Goal: Transaction & Acquisition: Book appointment/travel/reservation

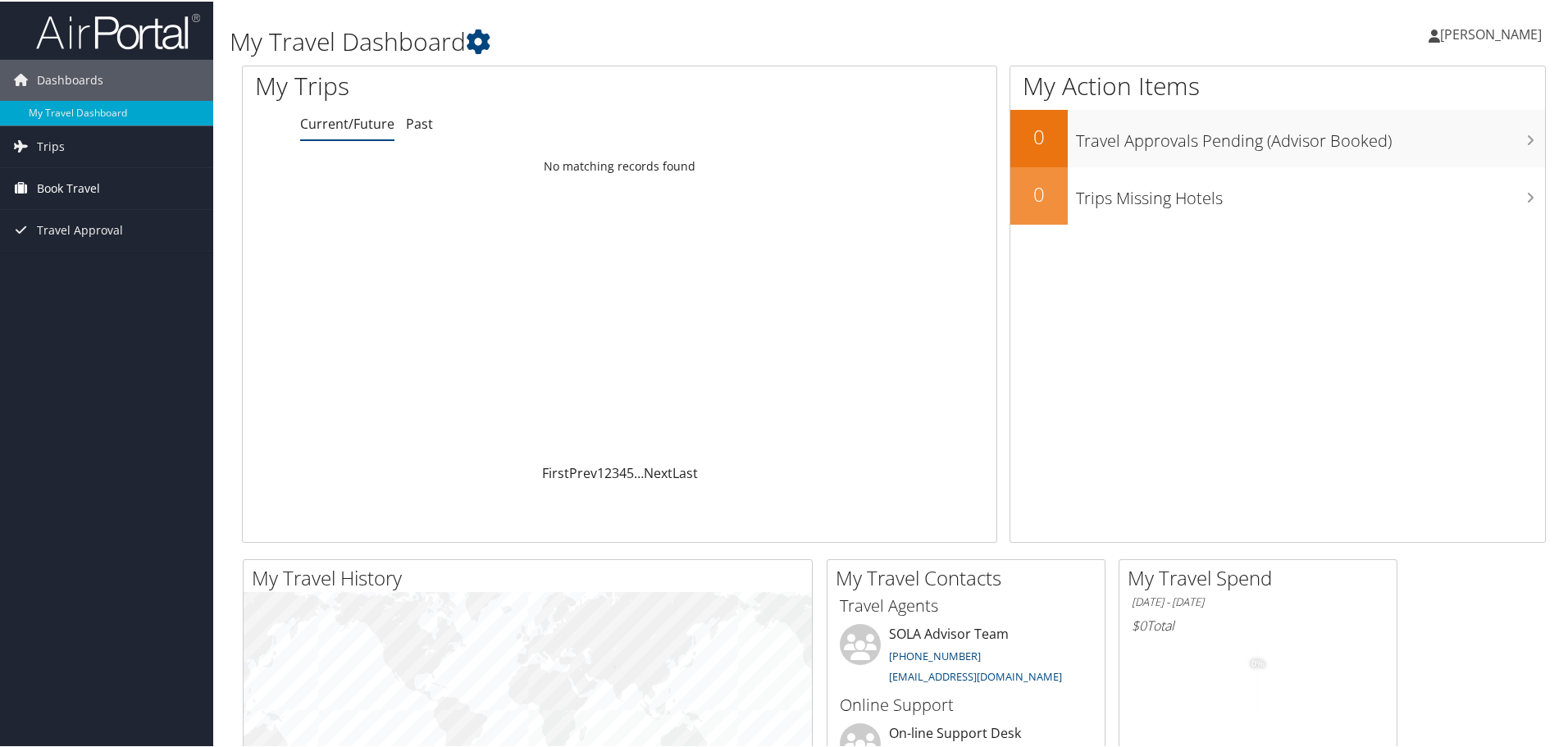
click at [66, 185] on span "Book Travel" at bounding box center [68, 186] width 63 height 41
click at [69, 273] on span "Travel Approval" at bounding box center [79, 277] width 86 height 41
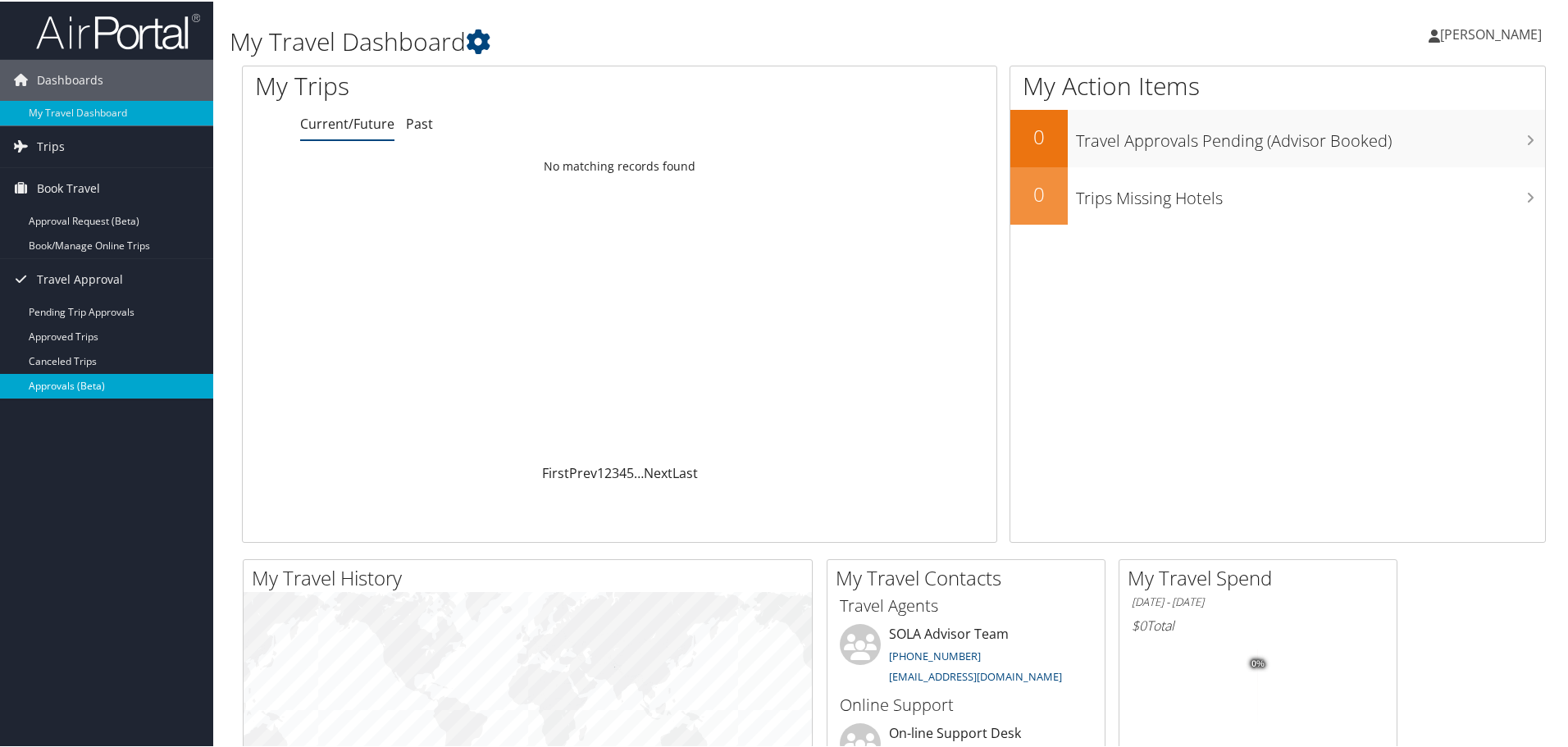
click at [81, 392] on link "Approvals (Beta)" at bounding box center [106, 384] width 213 height 24
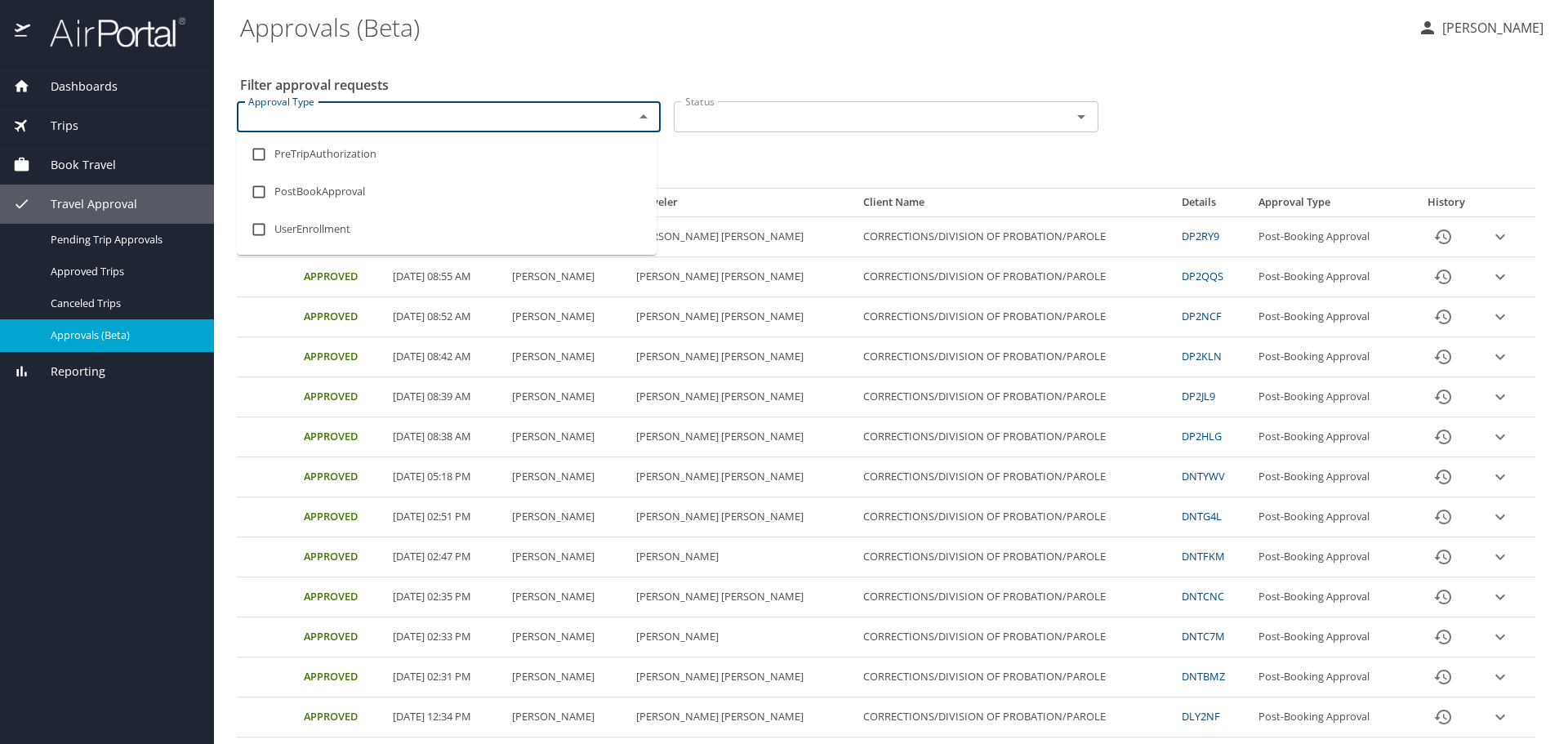
click at [455, 117] on input "Approval Type" at bounding box center [425, 117] width 366 height 22
click at [452, 183] on li "PostBookApproval" at bounding box center [446, 191] width 420 height 37
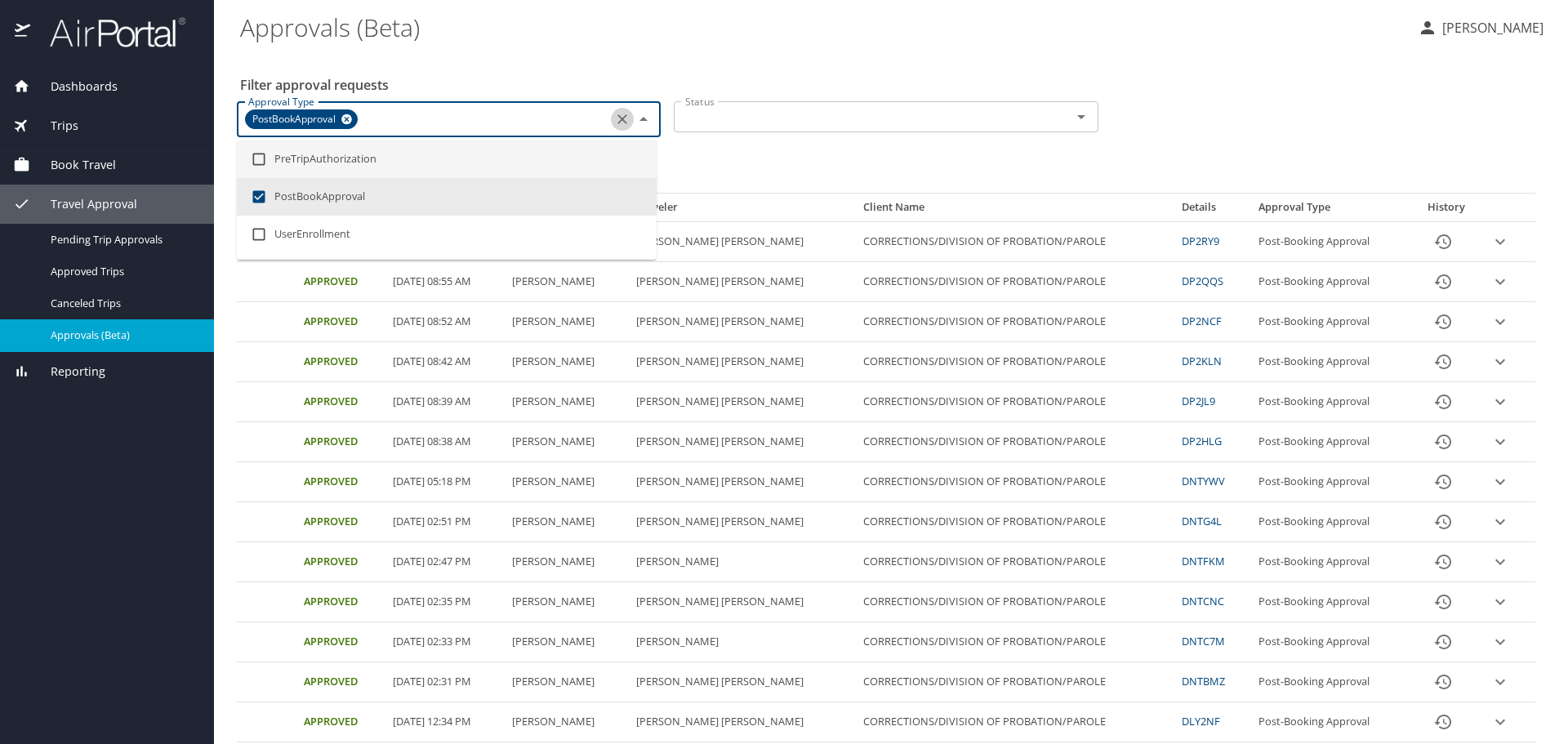
click at [621, 128] on button "Clear" at bounding box center [623, 120] width 23 height 23
checkbox input "false"
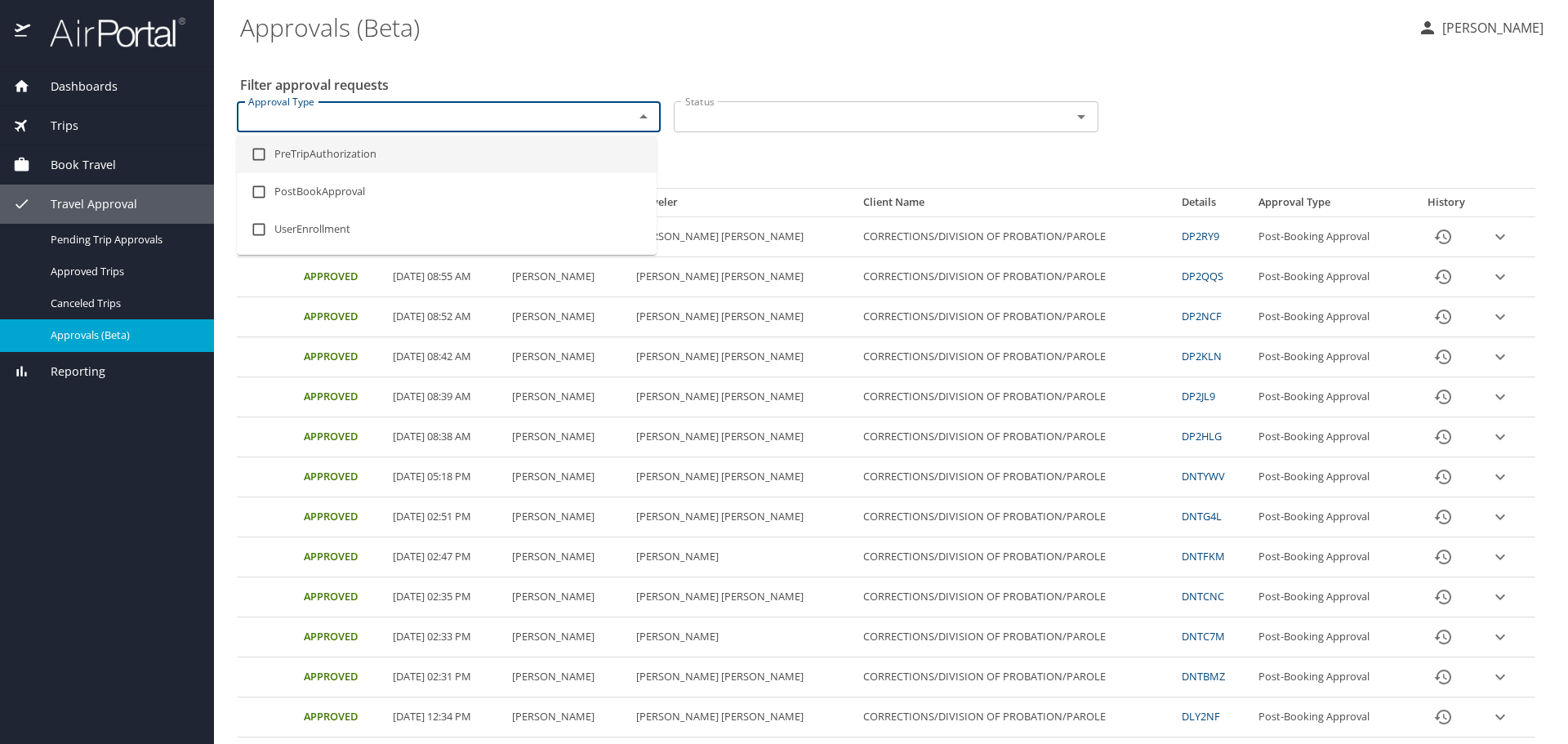
click at [673, 141] on div "Status Status" at bounding box center [885, 115] width 436 height 54
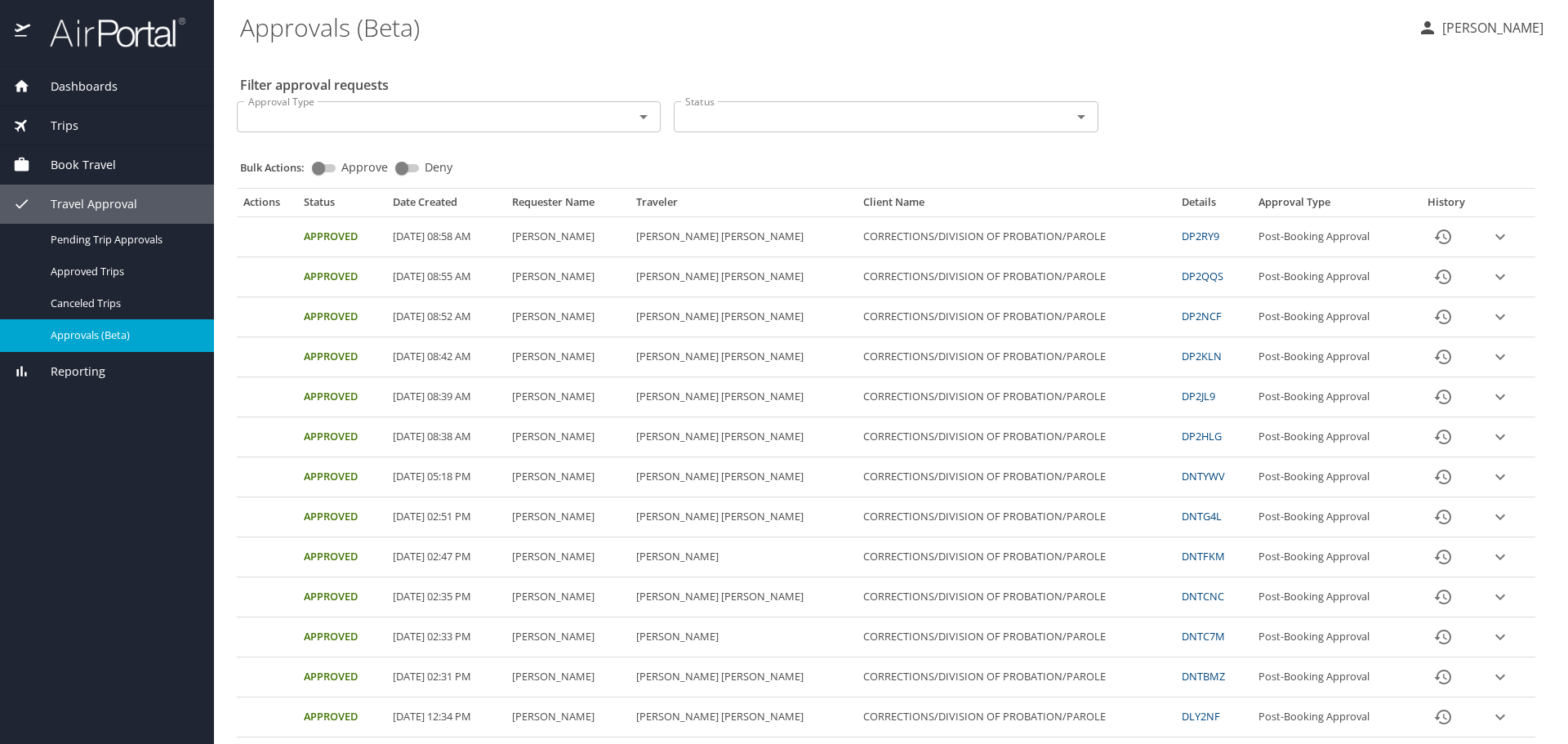
click at [98, 172] on span "Book Travel" at bounding box center [72, 165] width 86 height 18
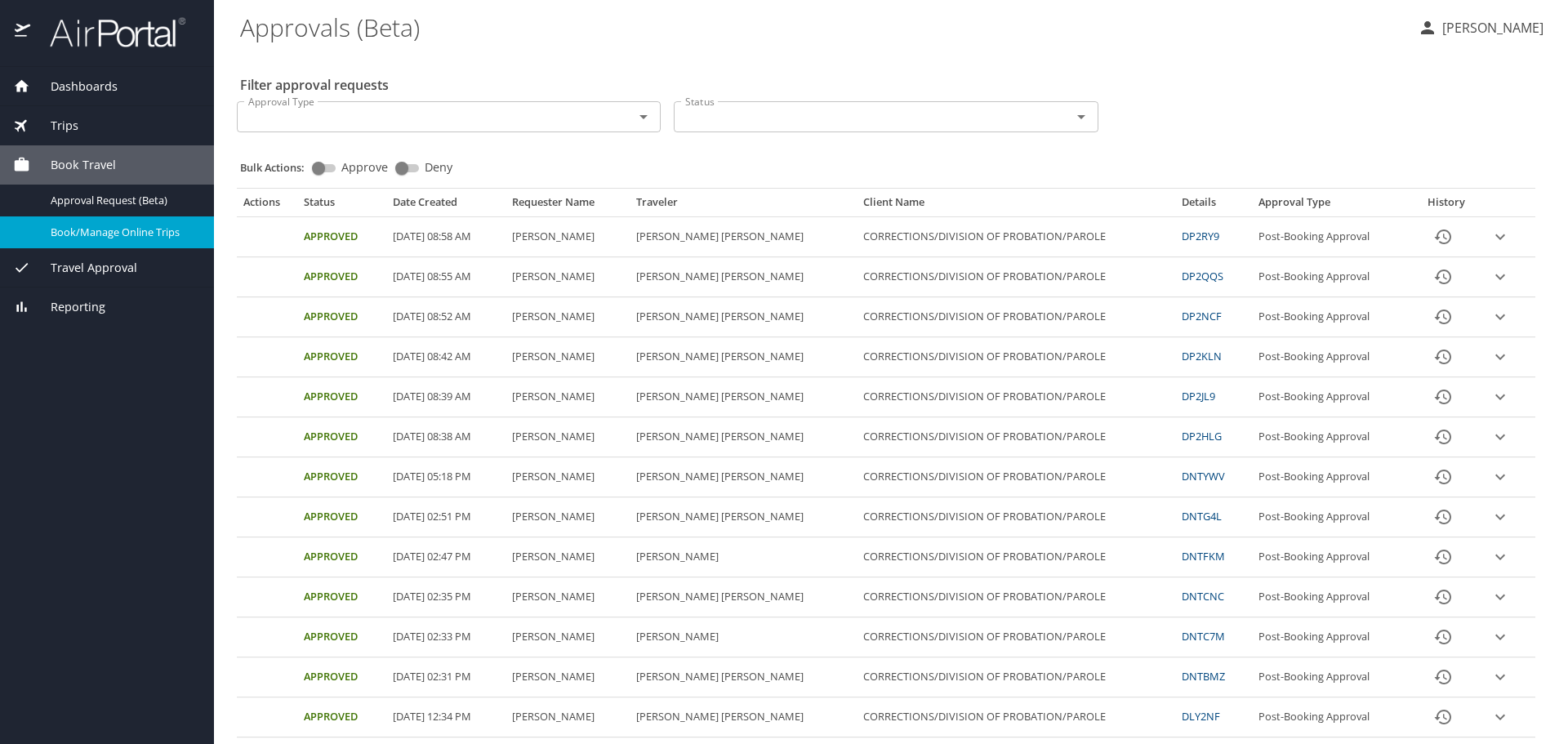
click at [101, 227] on span "Book/Manage Online Trips" at bounding box center [122, 232] width 144 height 16
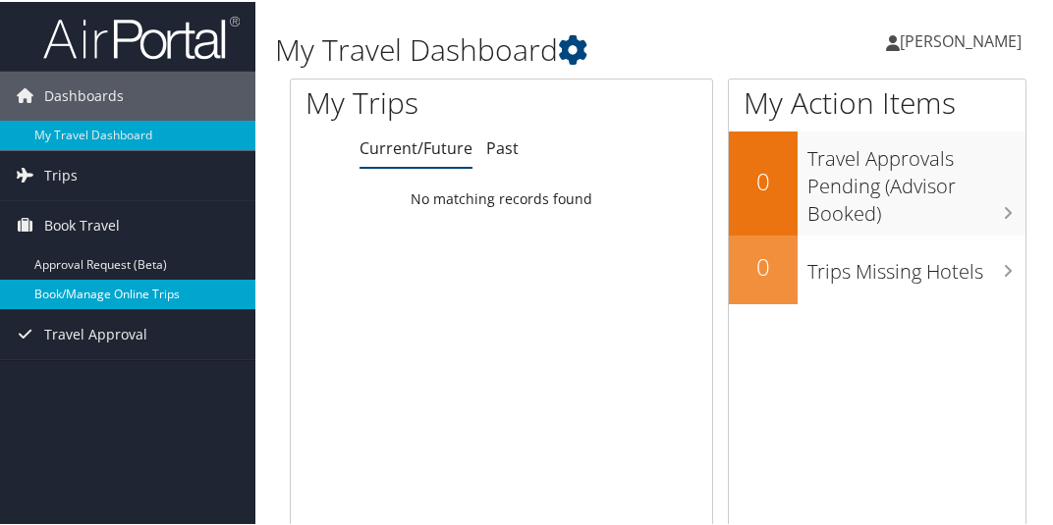
click at [126, 299] on link "Book/Manage Online Trips" at bounding box center [127, 292] width 255 height 29
